Goal: Task Accomplishment & Management: Manage account settings

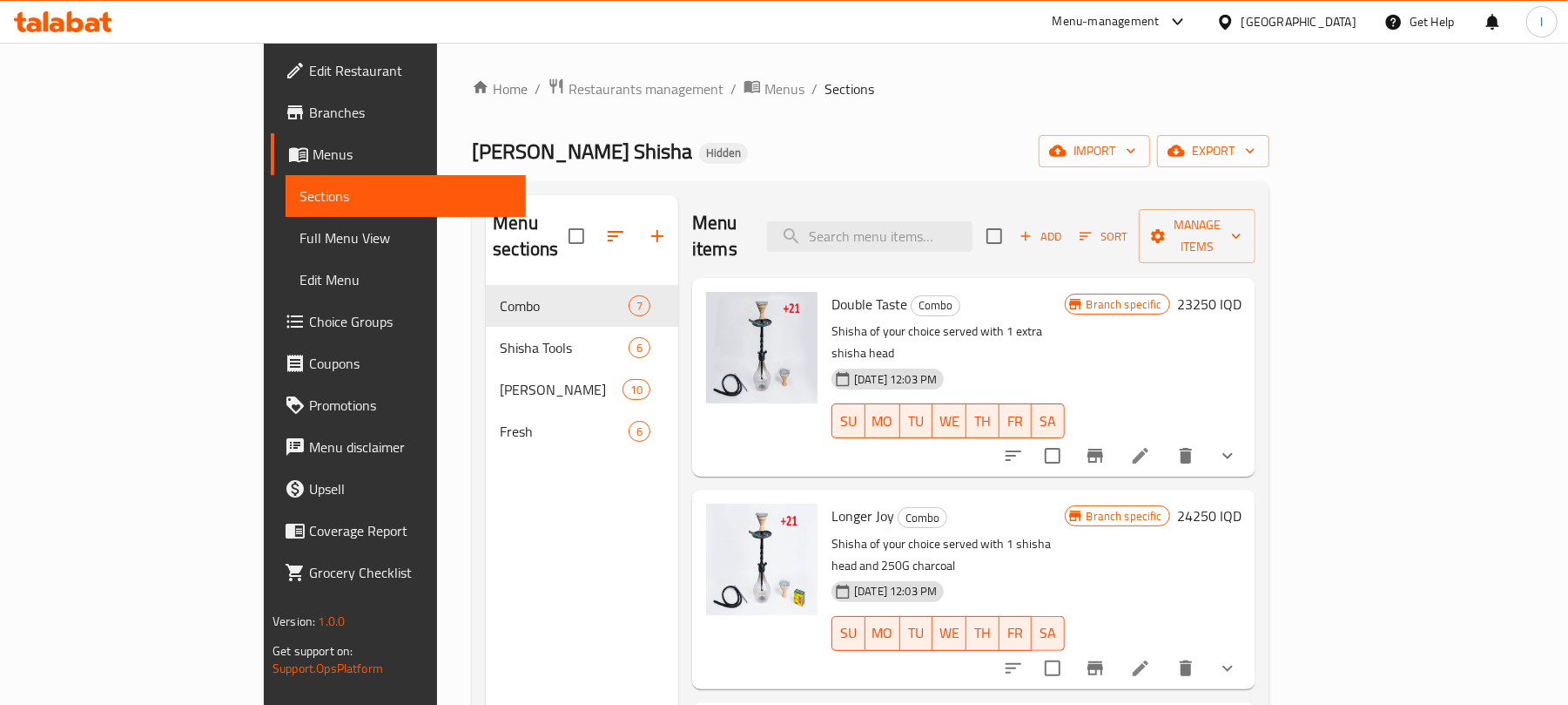
click at [101, 24] on icon at bounding box center [62, 22] width 98 height 21
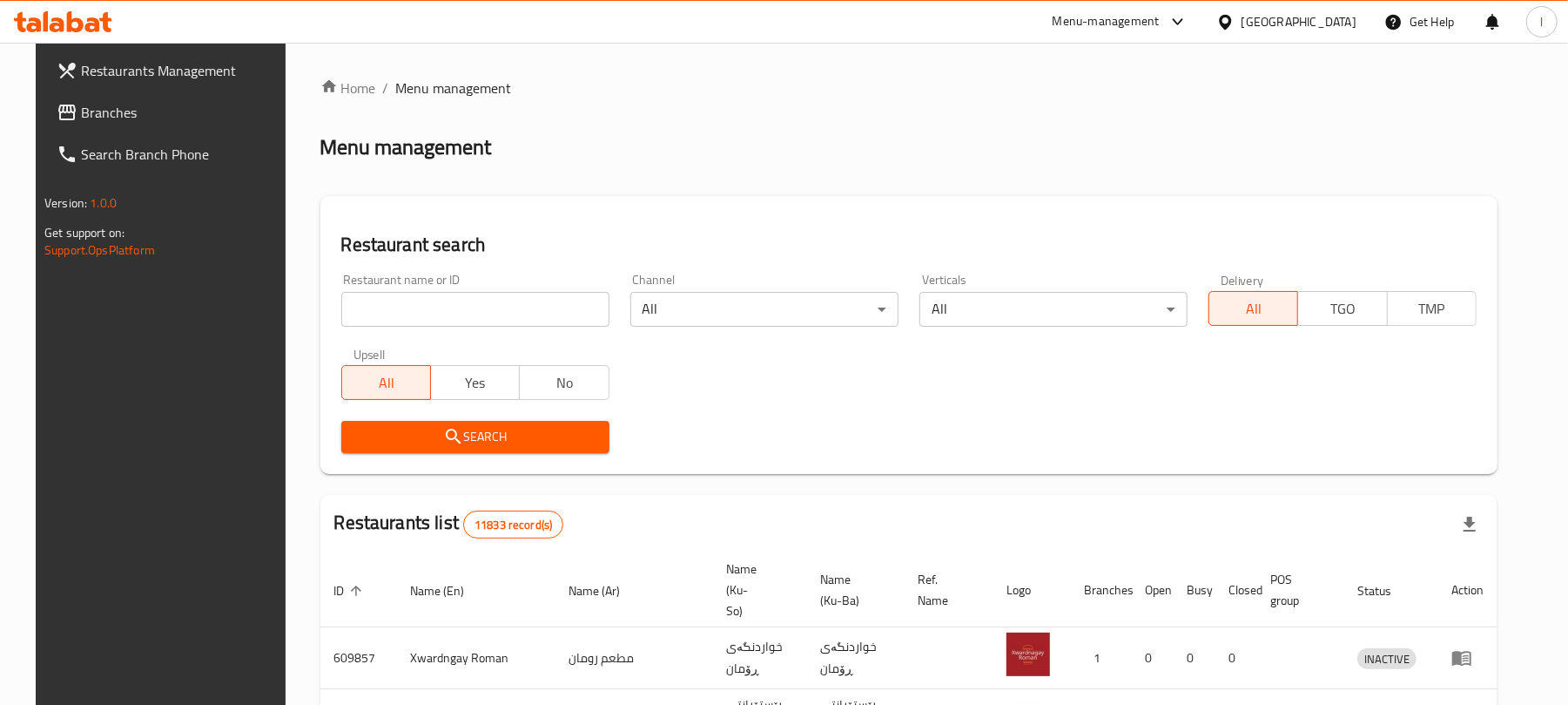
click at [390, 312] on input "search" at bounding box center [476, 309] width 269 height 35
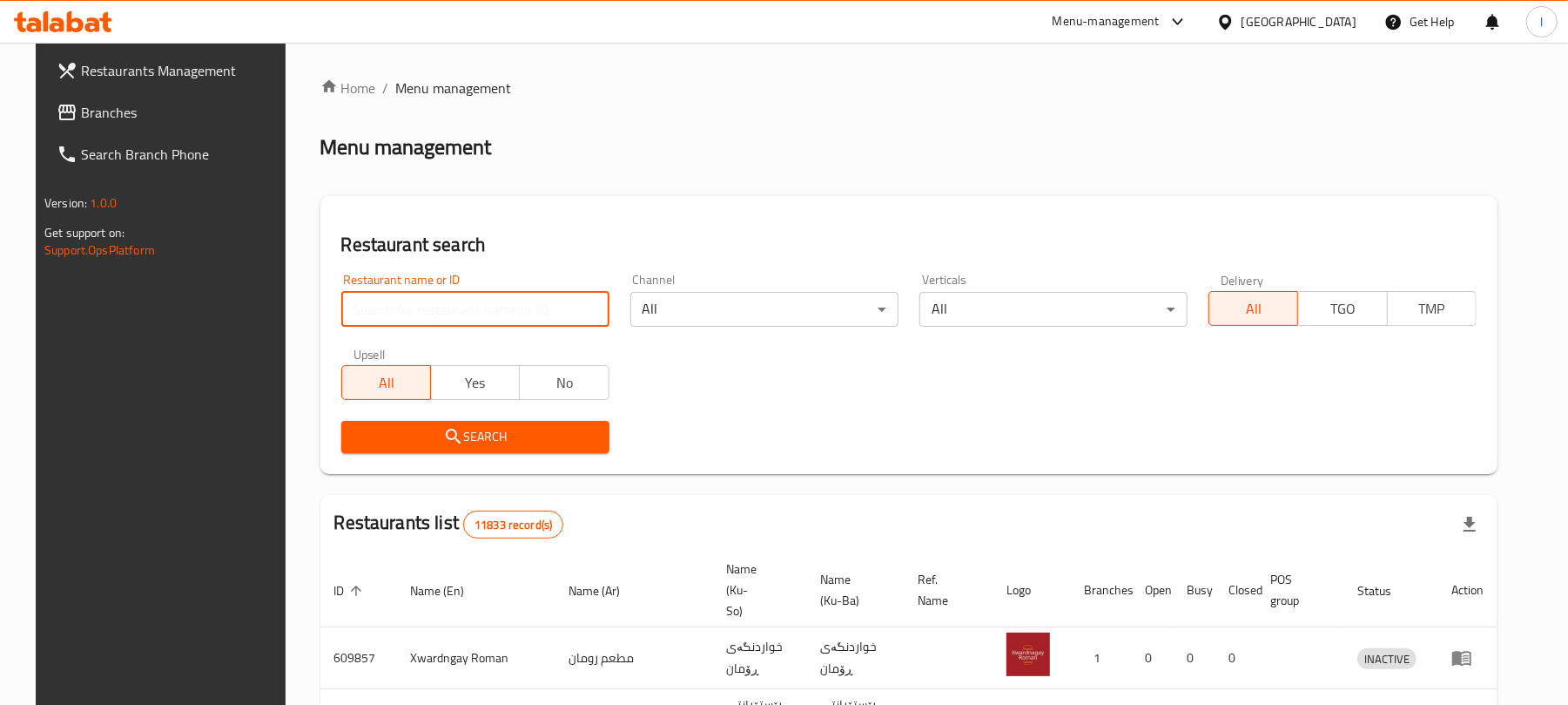
paste input "[PERSON_NAME] Shisha"
type input "[PERSON_NAME] Shisha"
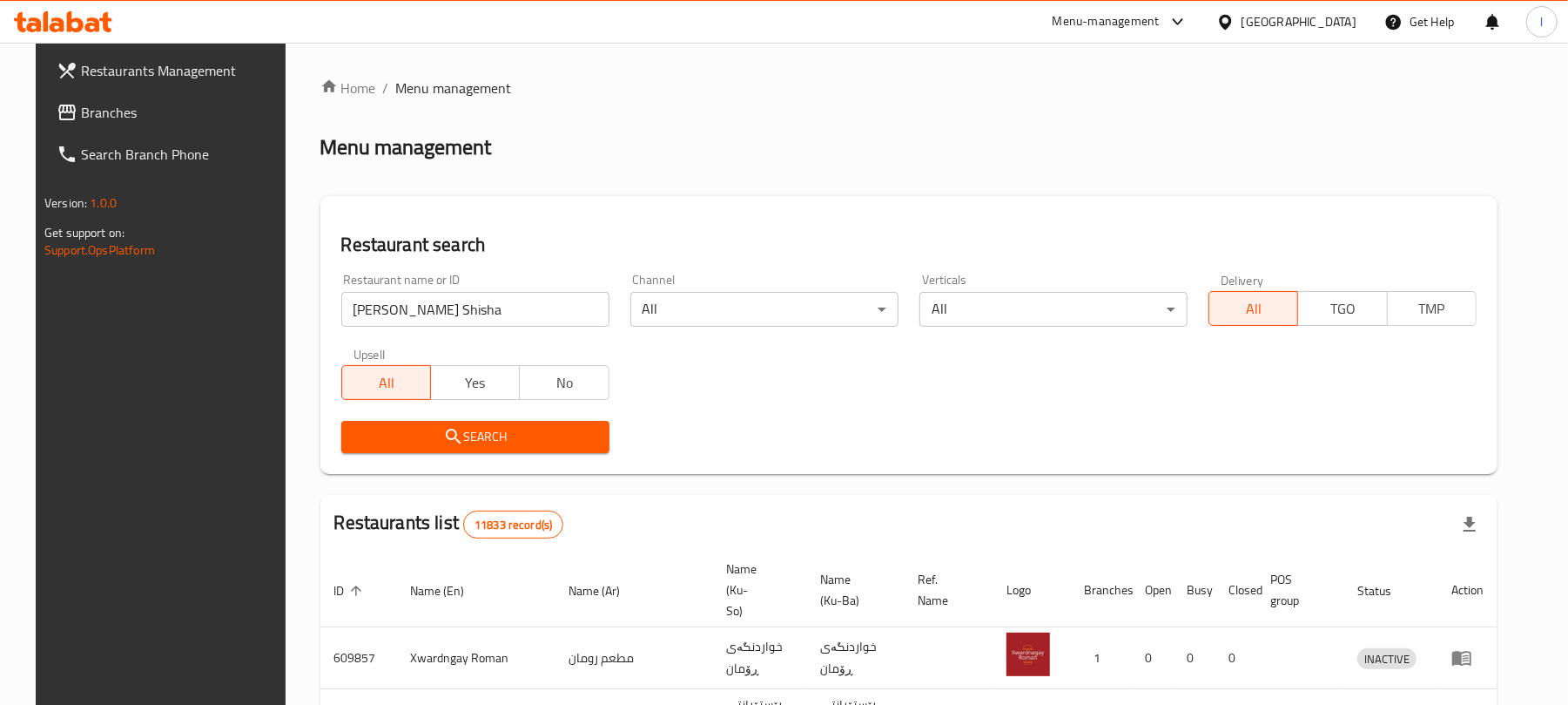
click at [454, 426] on span "Search" at bounding box center [475, 436] width 241 height 22
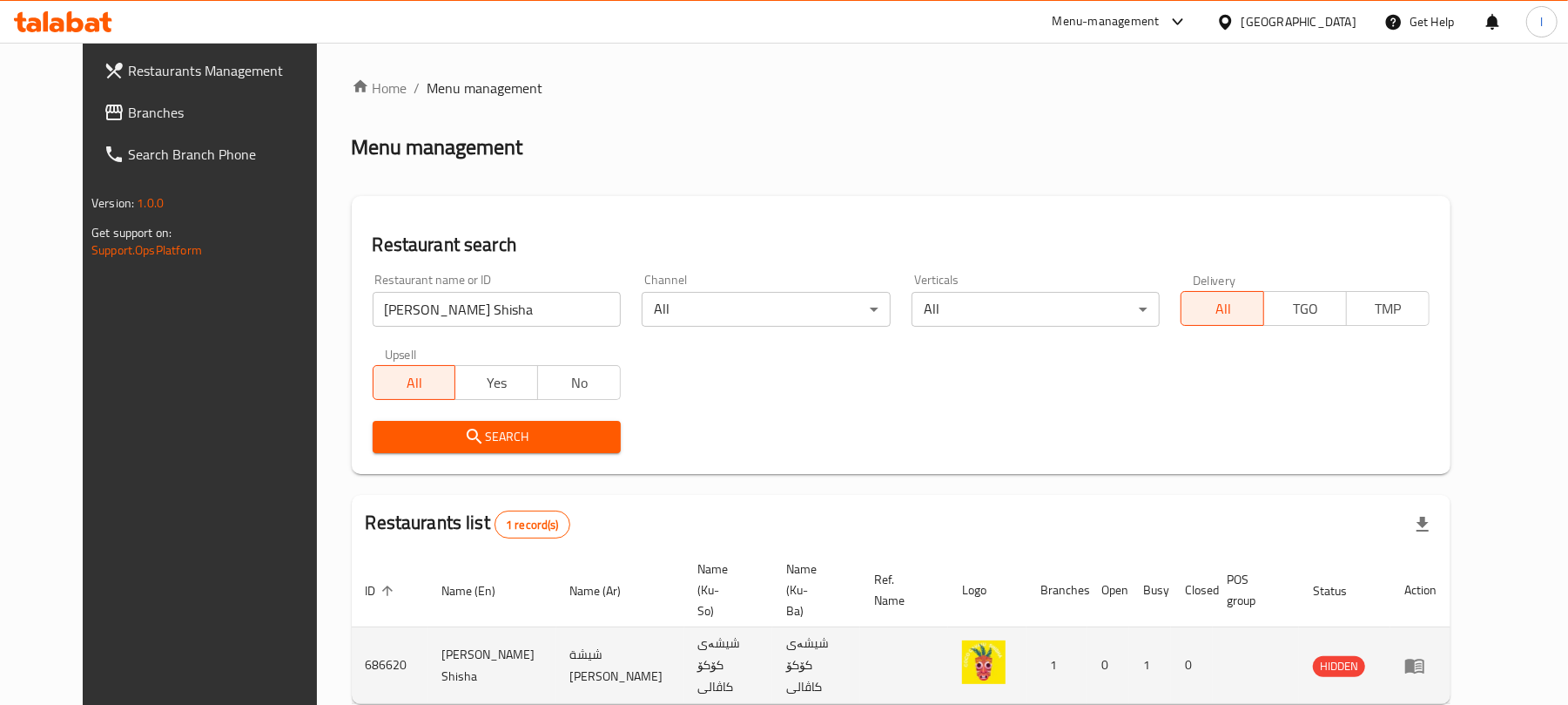
click at [1450, 643] on td "enhanced table" at bounding box center [1420, 665] width 60 height 77
click at [1424, 658] on icon "enhanced table" at bounding box center [1414, 665] width 19 height 14
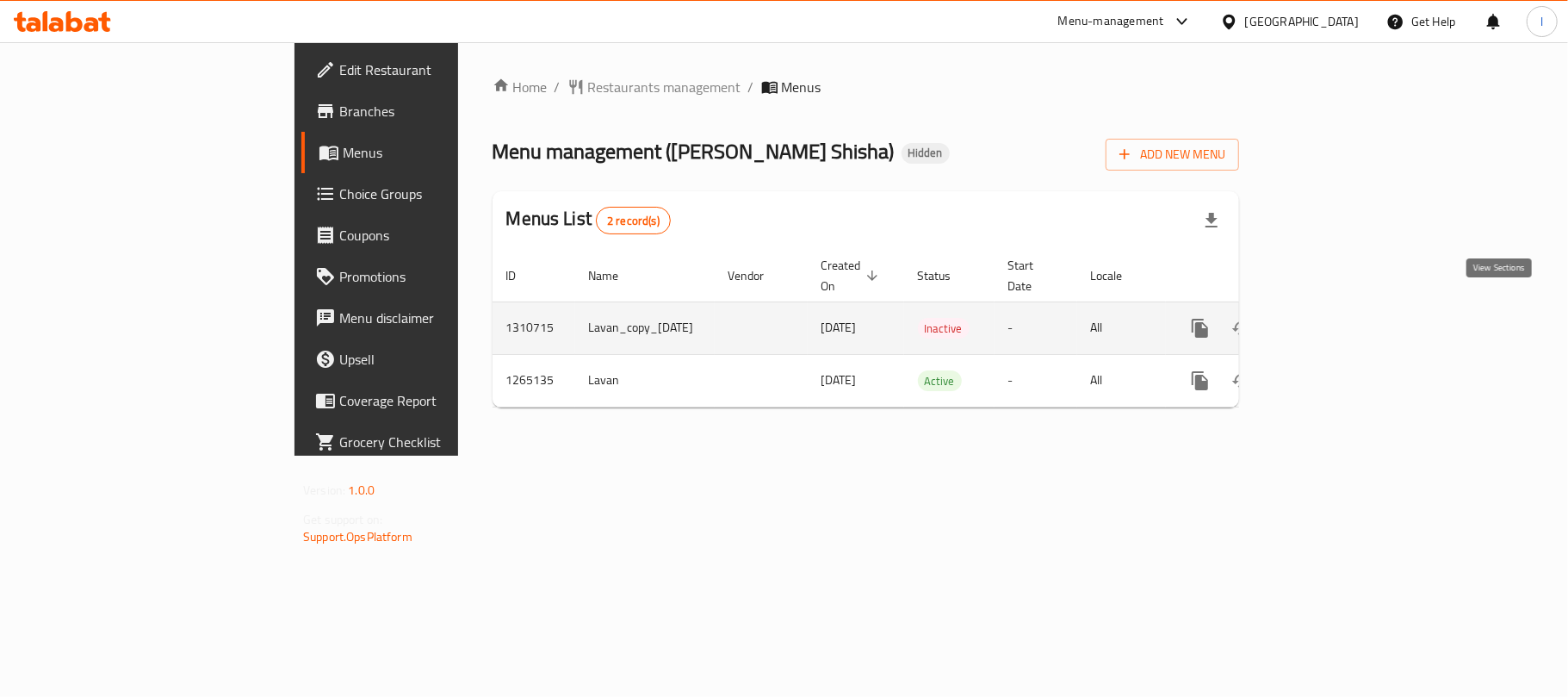
click at [1345, 308] on link "enhanced table" at bounding box center [1325, 328] width 41 height 41
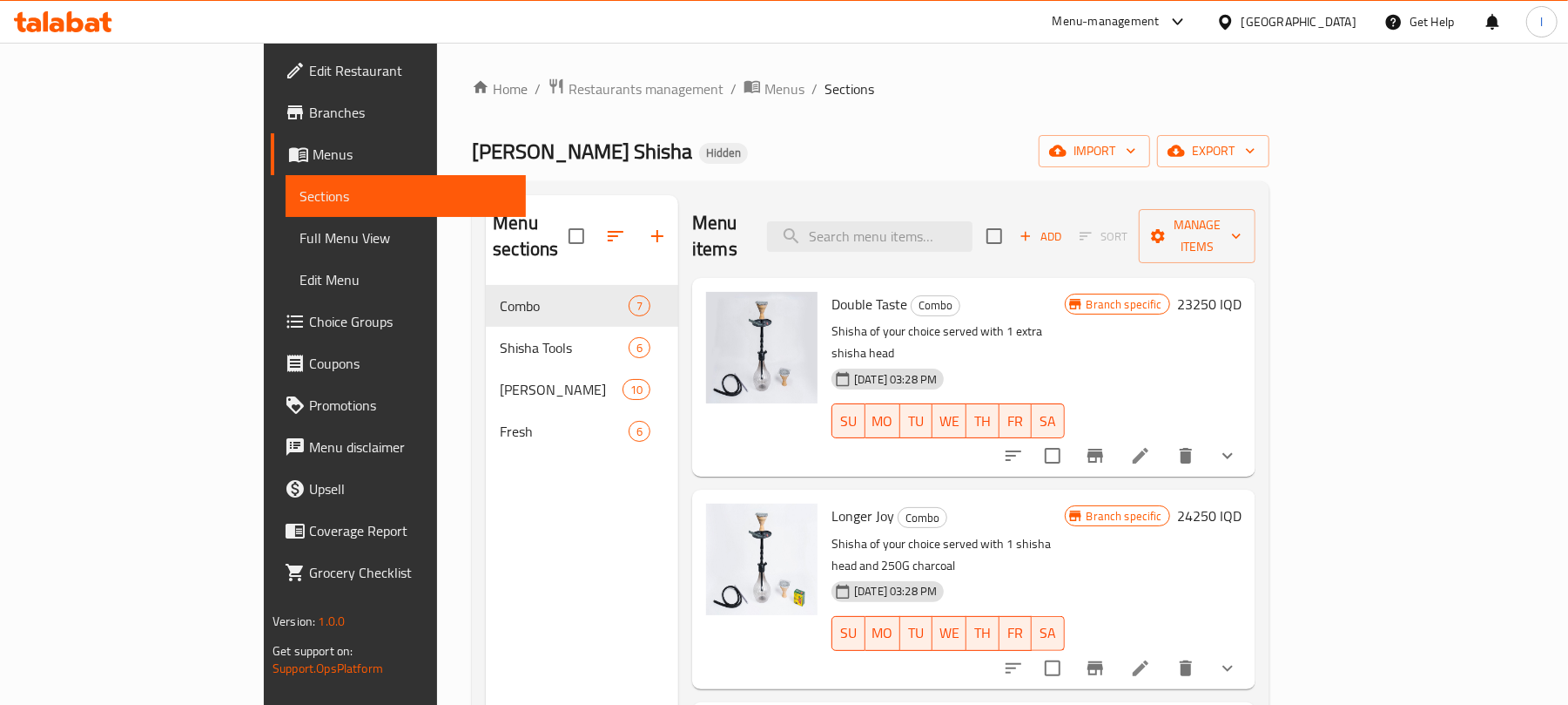
click at [627, 94] on ol "Home / Restaurants management / Menus / Sections" at bounding box center [871, 88] width 798 height 23
click at [764, 89] on span "Menus" at bounding box center [784, 88] width 40 height 21
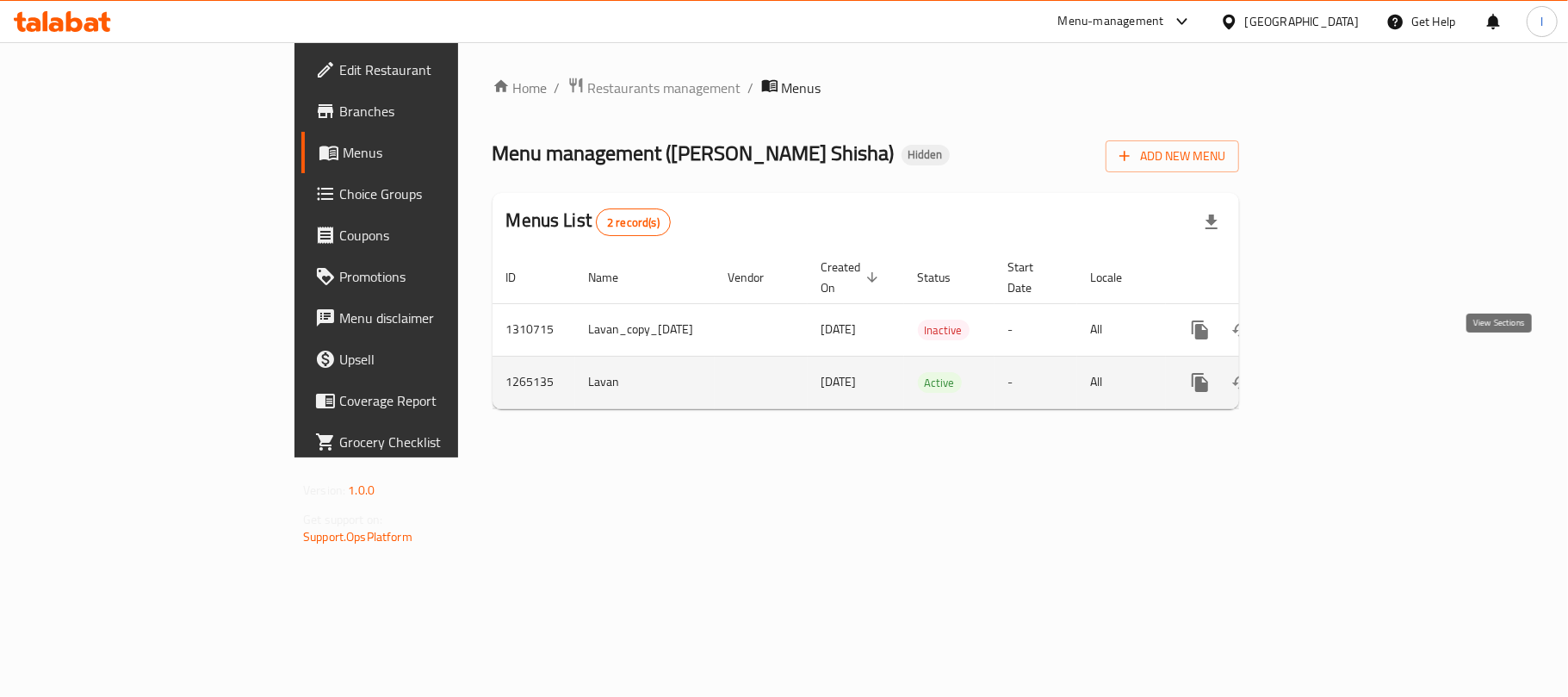
click at [1334, 372] on icon "enhanced table" at bounding box center [1324, 381] width 21 height 20
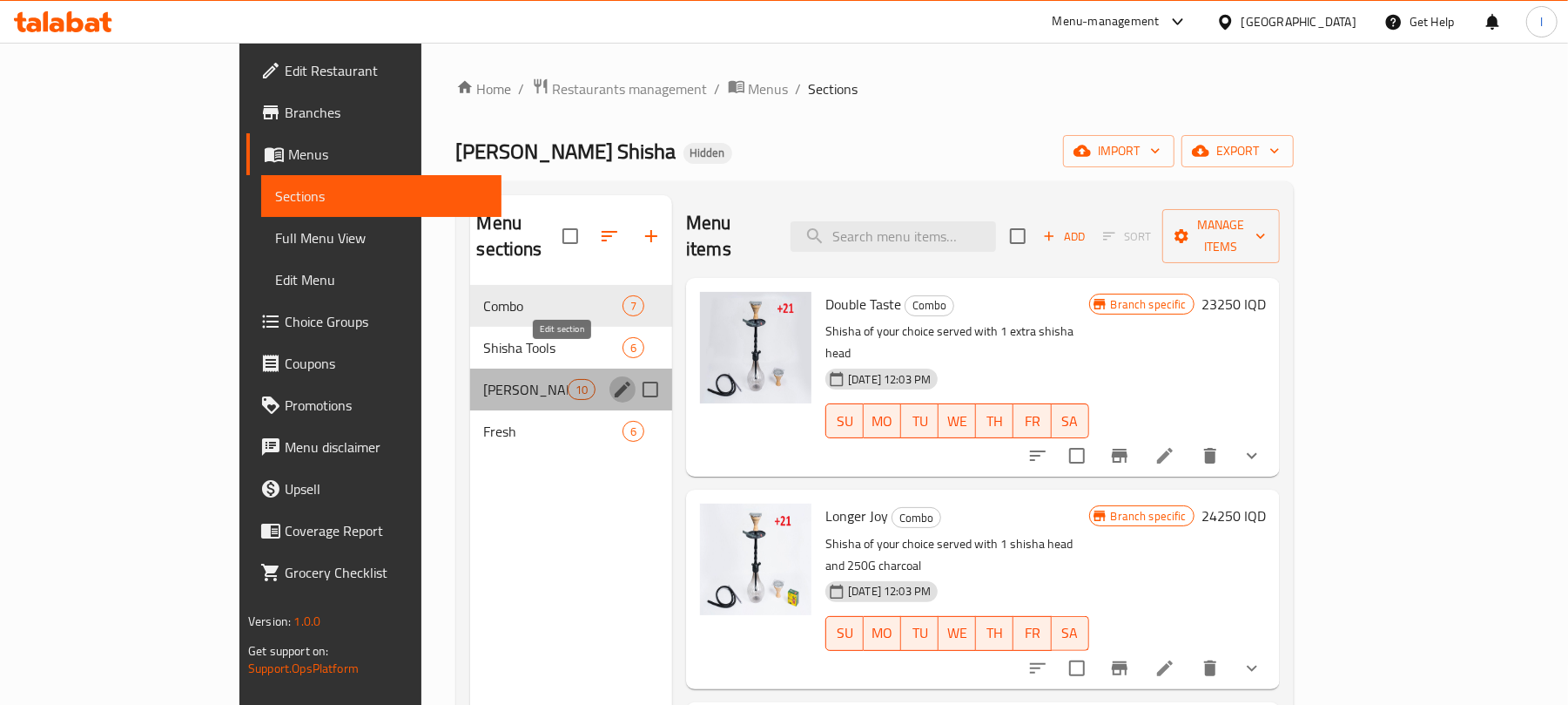
click at [612, 379] on icon "edit" at bounding box center [622, 389] width 21 height 21
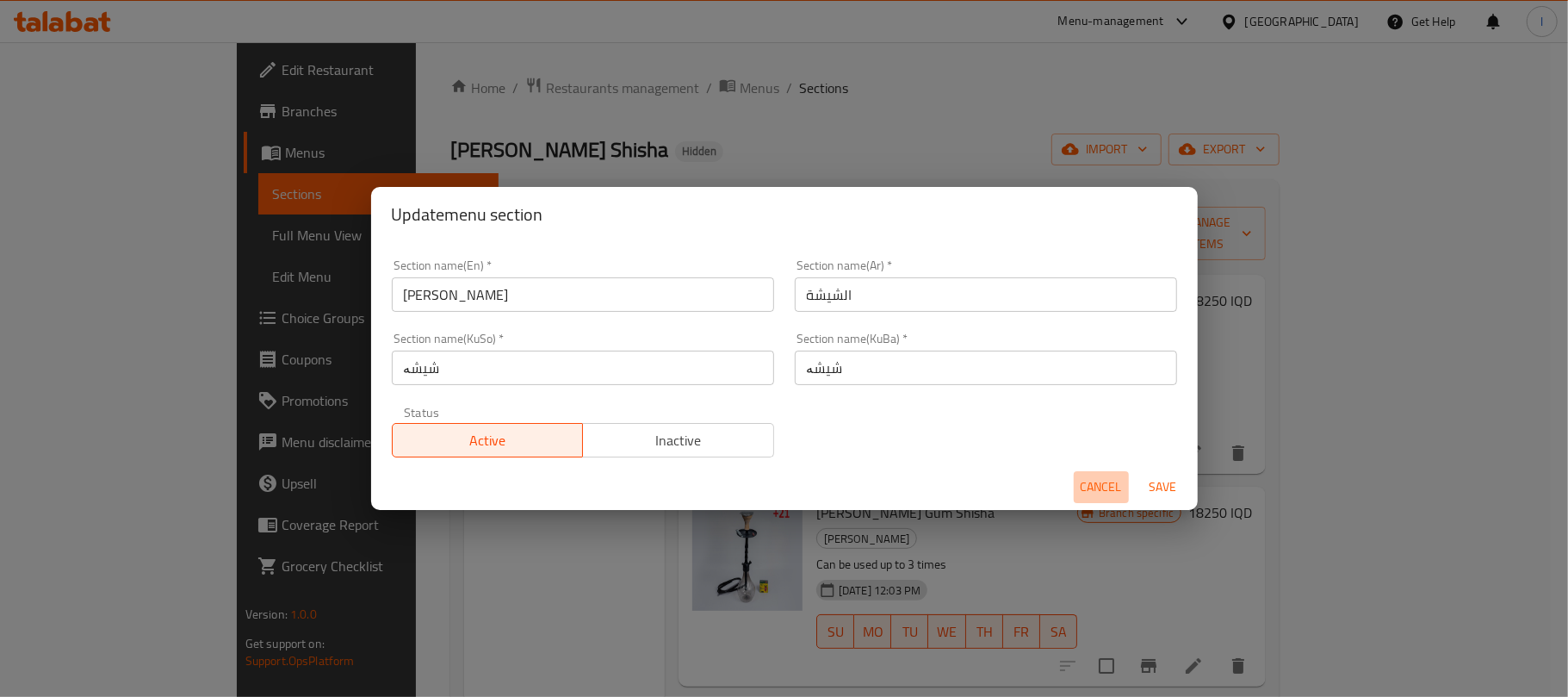
click at [1096, 488] on span "Cancel" at bounding box center [1101, 487] width 41 height 21
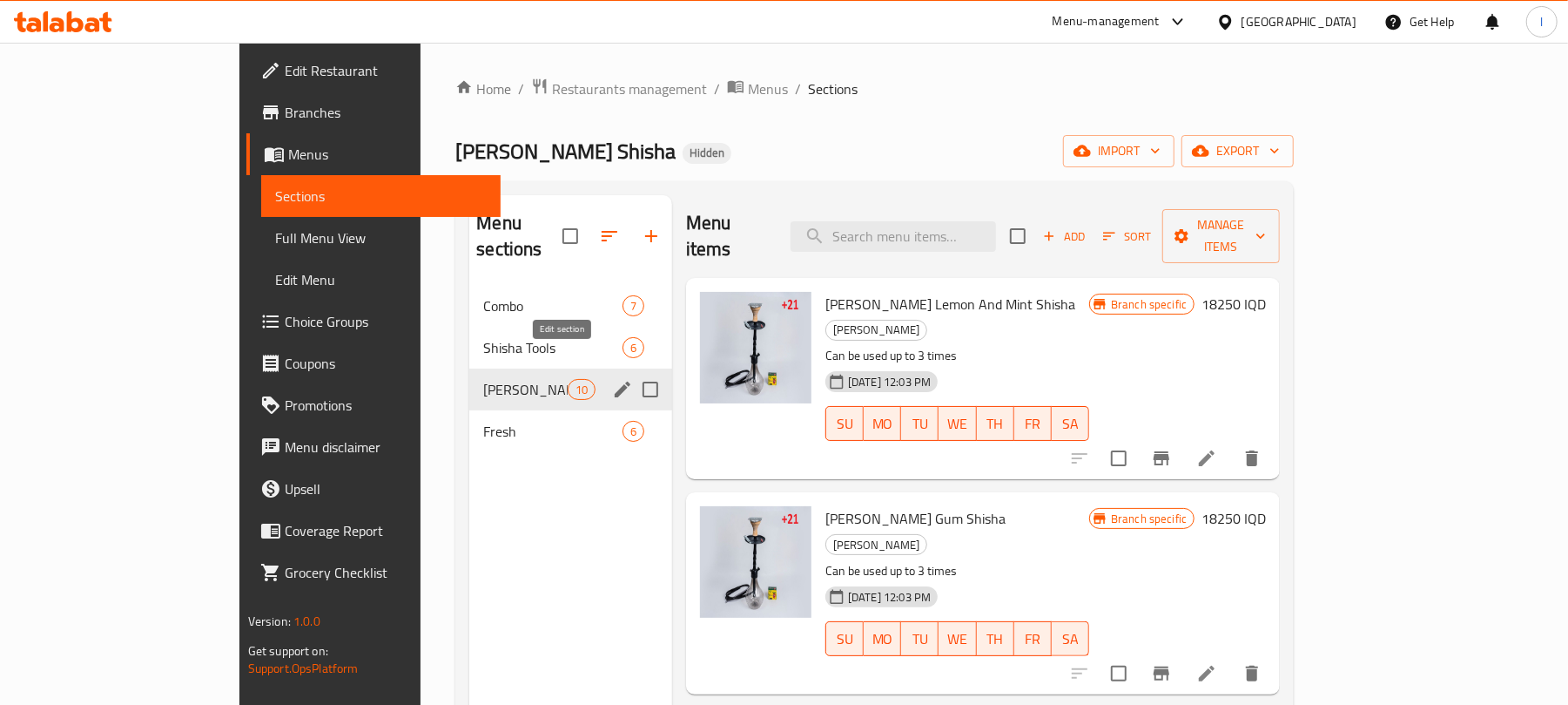
click at [612, 379] on icon "edit" at bounding box center [622, 389] width 21 height 21
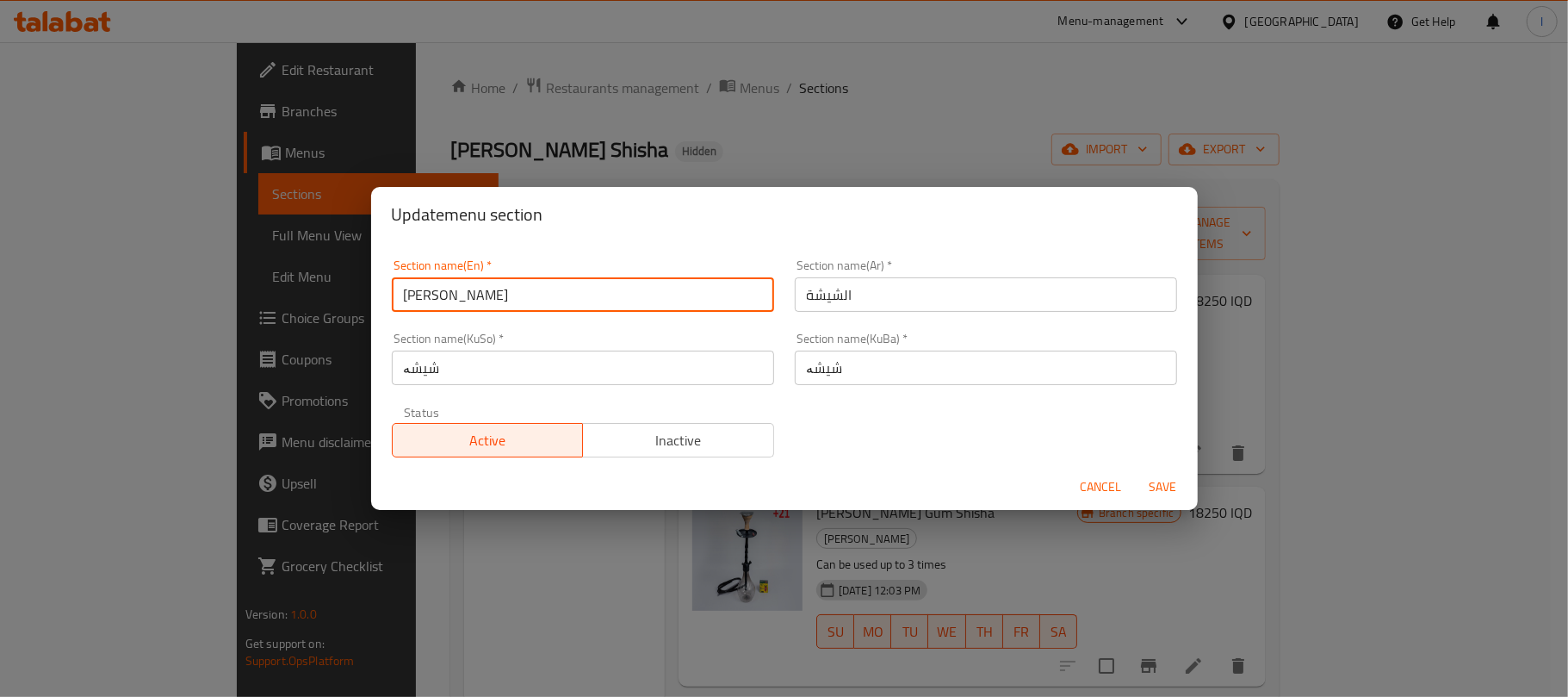
drag, startPoint x: 469, startPoint y: 286, endPoint x: 120, endPoint y: 244, distance: 351.5
click at [120, 244] on div "Update menu section Section name(En)   * Shisha Section name(En) * Section name…" at bounding box center [784, 348] width 1568 height 697
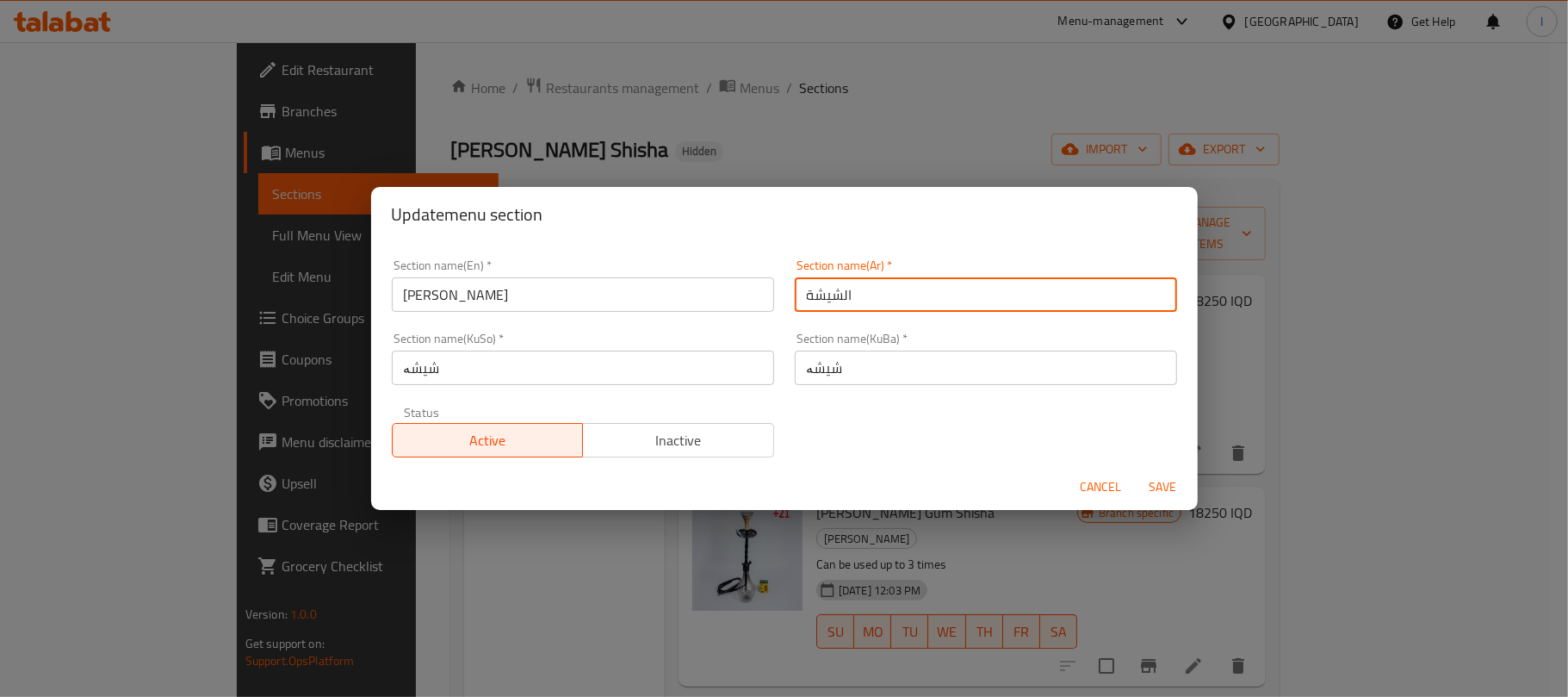
drag, startPoint x: 873, startPoint y: 304, endPoint x: 529, endPoint y: 266, distance: 346.1
click at [529, 266] on div "Section name(En)   * Shisha Section name(En) * Section name(Ar)   * الشيشة Sect…" at bounding box center [784, 357] width 806 height 218
drag, startPoint x: 499, startPoint y: 368, endPoint x: 105, endPoint y: 324, distance: 396.4
click at [105, 324] on div "Update menu section Section name(En)   * Shisha Section name(En) * Section name…" at bounding box center [784, 348] width 1568 height 697
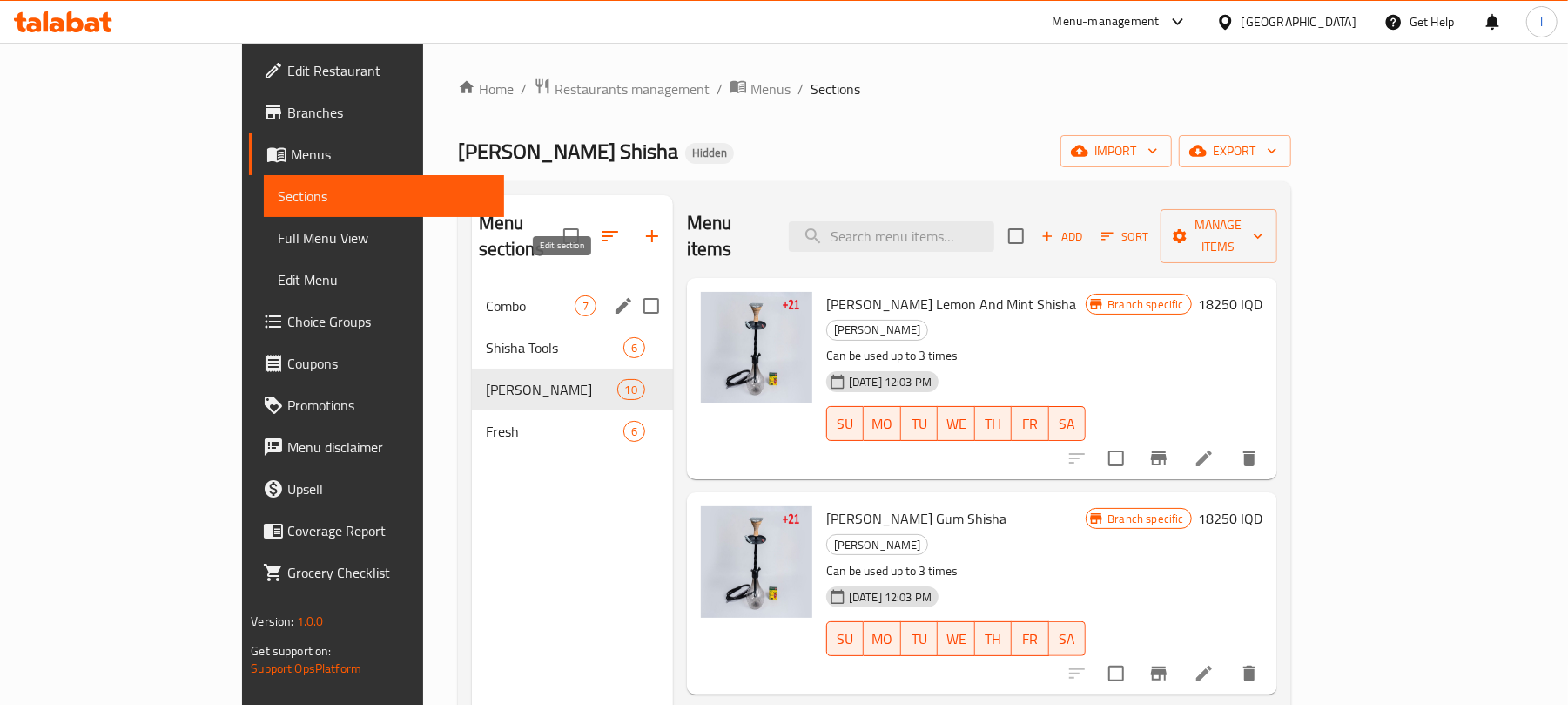
click at [613, 295] on icon "edit" at bounding box center [623, 305] width 21 height 21
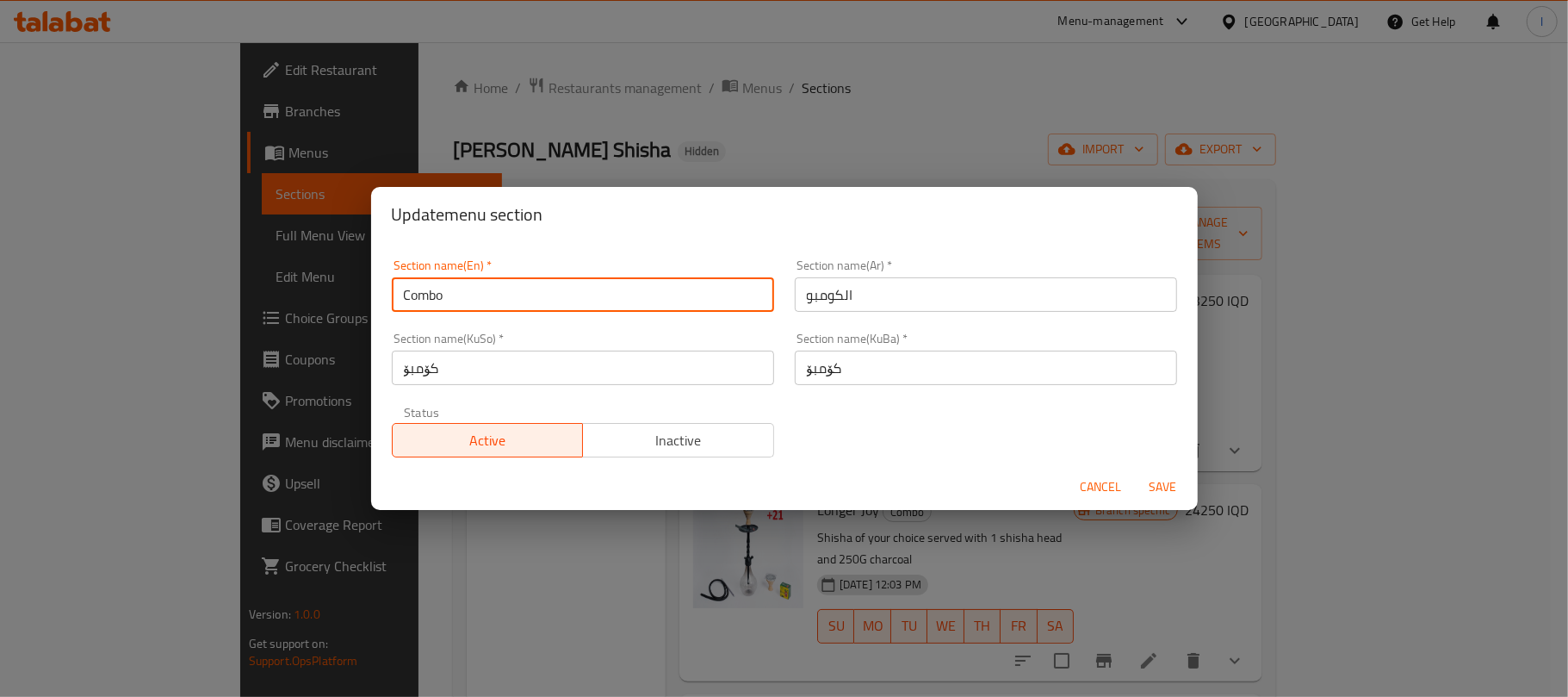
drag, startPoint x: 490, startPoint y: 288, endPoint x: 210, endPoint y: 272, distance: 280.5
click at [210, 276] on div "Update menu section Section name(En)   * Combo Section name(En) * Section name(…" at bounding box center [784, 348] width 1568 height 697
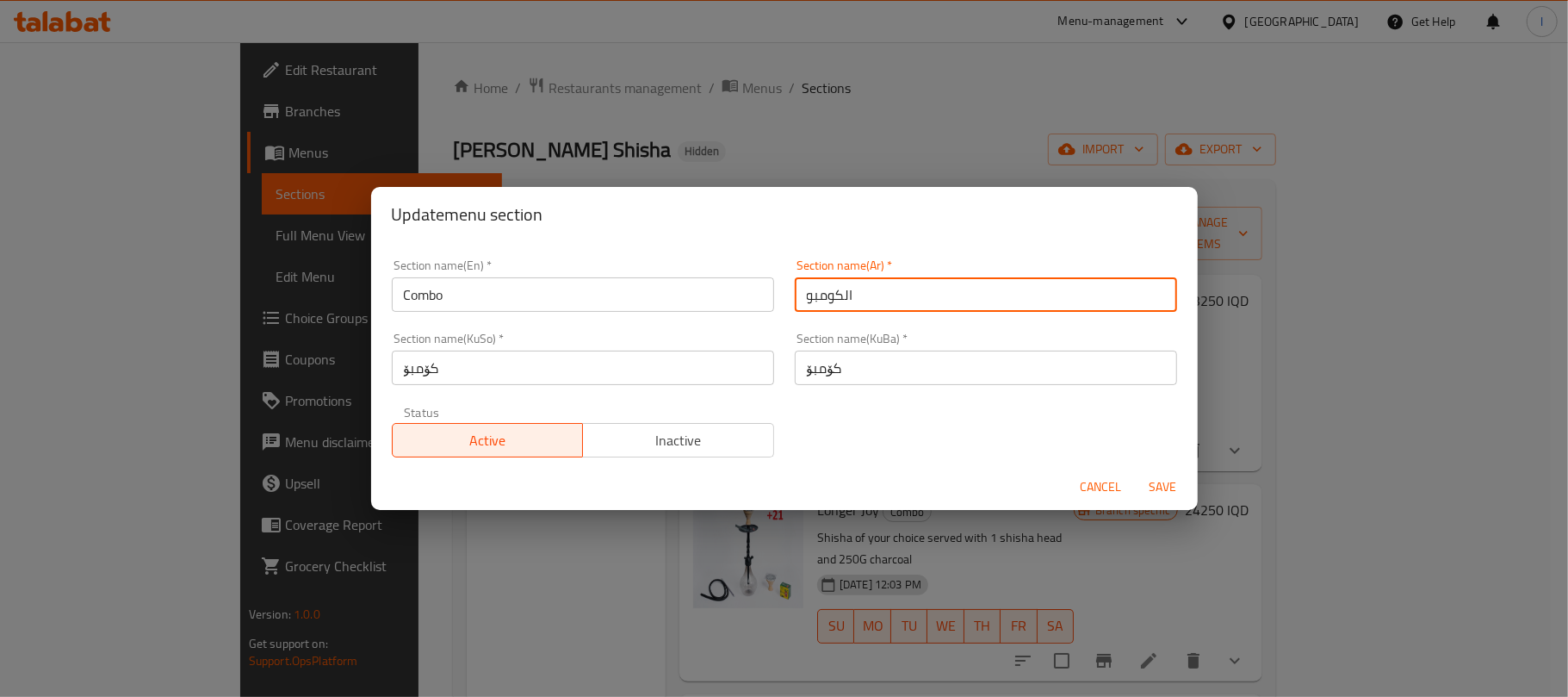
drag, startPoint x: 886, startPoint y: 291, endPoint x: 630, endPoint y: 284, distance: 256.1
click at [630, 284] on div "Section name(En)   * Combo Section name(En) * Section name(Ar)   * الكومبو Sect…" at bounding box center [784, 357] width 806 height 218
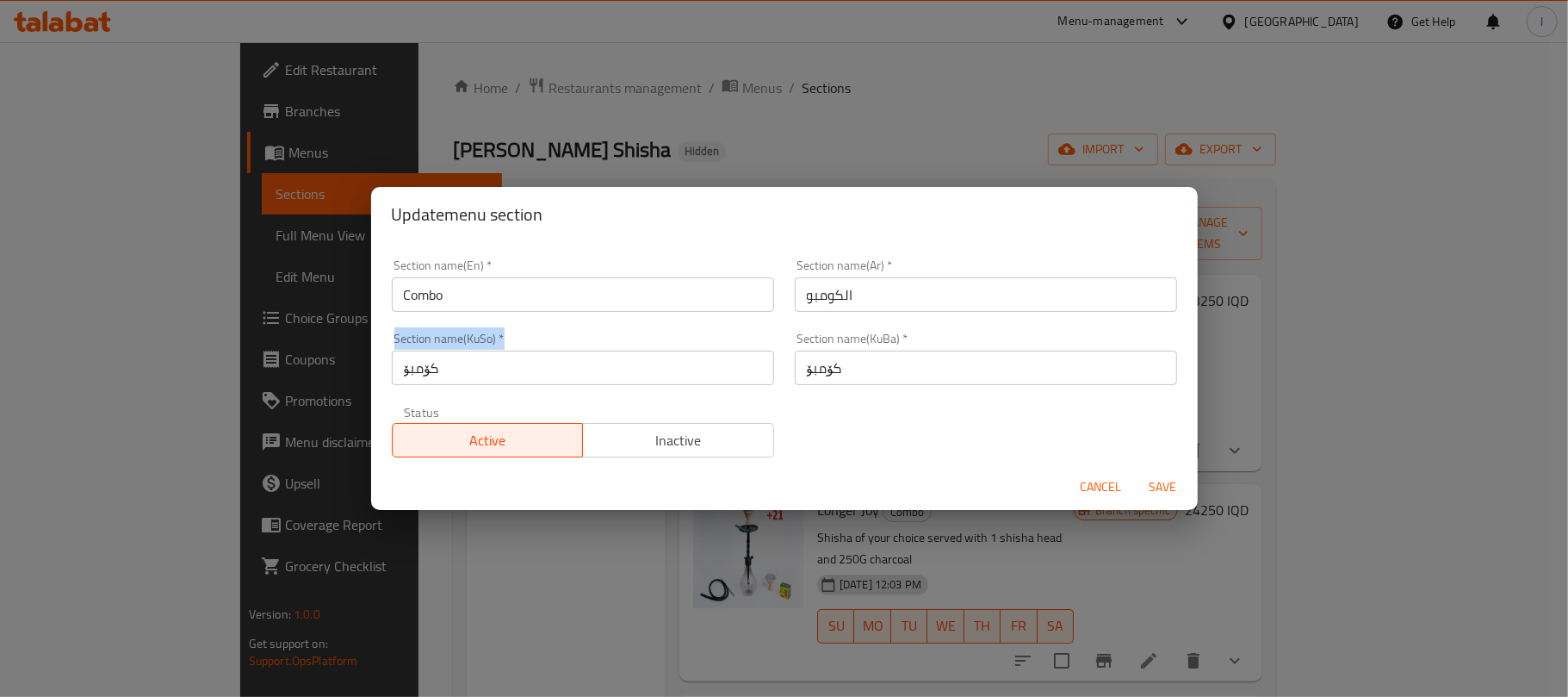
drag, startPoint x: 479, startPoint y: 387, endPoint x: 275, endPoint y: 359, distance: 205.9
click at [275, 360] on div "Update menu section Section name(En)   * Combo Section name(En) * Section name(…" at bounding box center [784, 348] width 1568 height 697
click at [431, 365] on input "کۆمبۆ" at bounding box center [583, 367] width 382 height 35
drag, startPoint x: 447, startPoint y: 366, endPoint x: 286, endPoint y: 351, distance: 161.7
click at [286, 351] on div "Update menu section Section name(En)   * Combo Section name(En) * Section name(…" at bounding box center [784, 348] width 1568 height 697
